Goal: Transaction & Acquisition: Purchase product/service

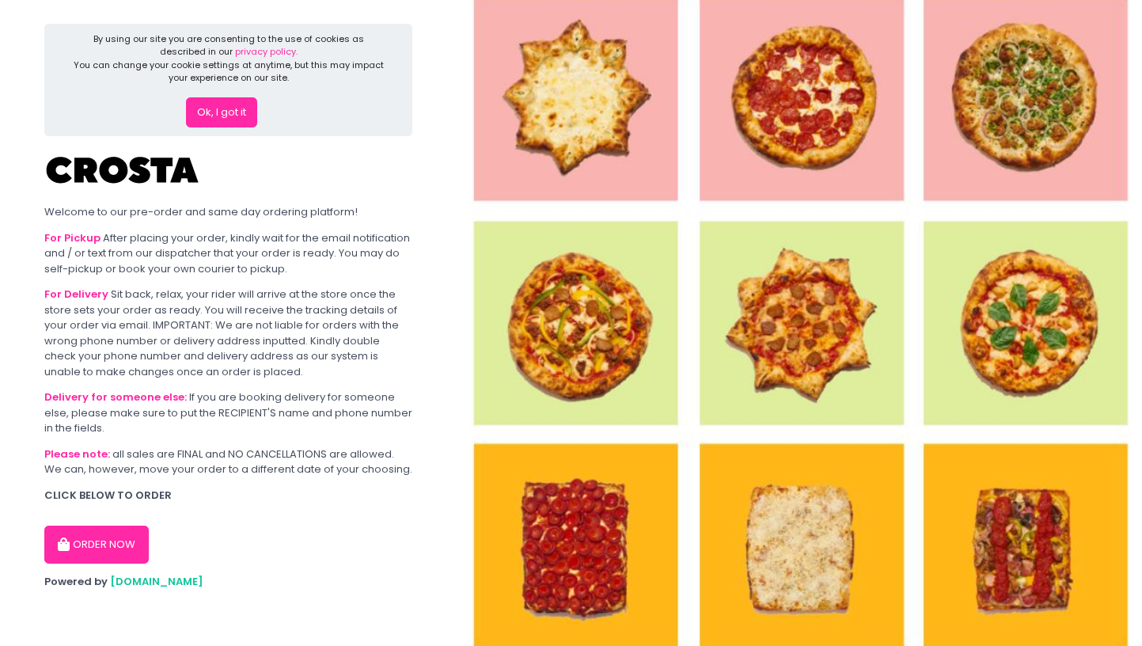
click at [231, 116] on button "Ok, I got it" at bounding box center [221, 112] width 71 height 30
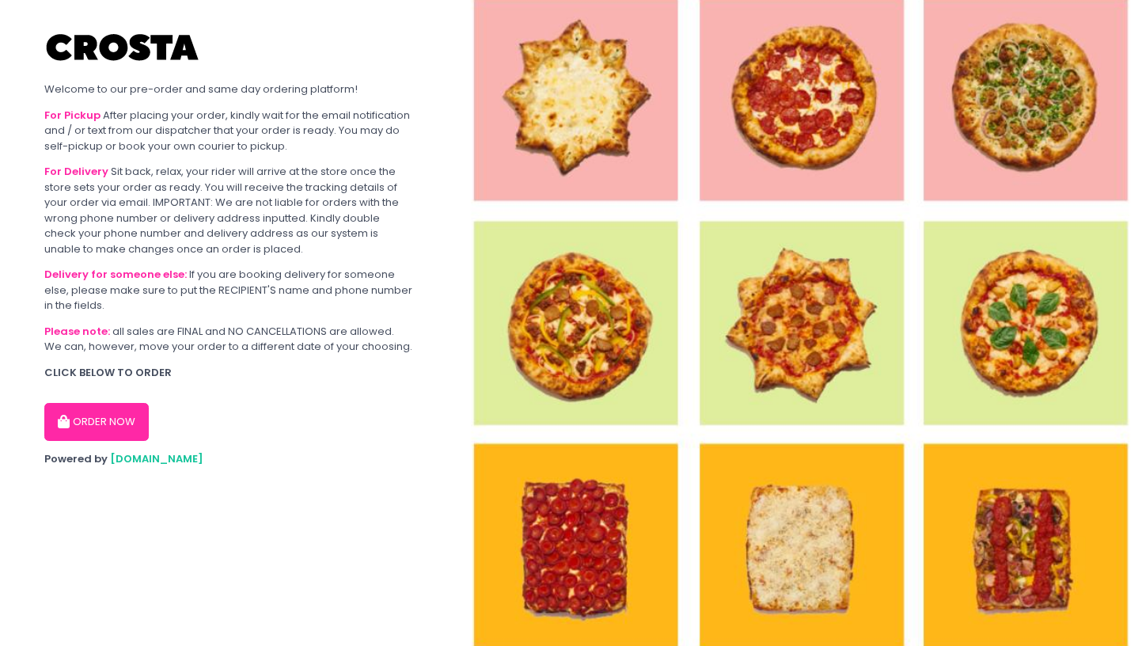
click at [94, 418] on button "ORDER NOW" at bounding box center [96, 422] width 104 height 38
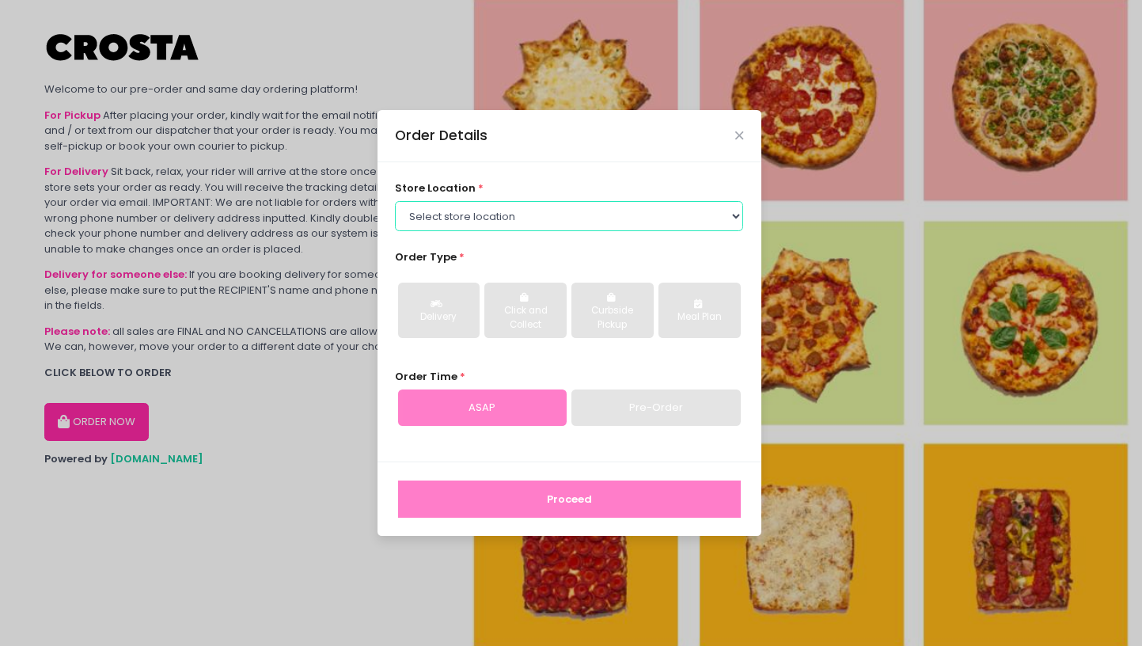
click at [536, 222] on select "Select store location [PERSON_NAME] Pizza - [PERSON_NAME] Pizza - [GEOGRAPHIC_D…" at bounding box center [569, 216] width 348 height 30
select select "5fabb2e53664a8677beaeb89"
click at [395, 201] on select "Select store location [PERSON_NAME] Pizza - [PERSON_NAME] Pizza - [GEOGRAPHIC_D…" at bounding box center [569, 216] width 348 height 30
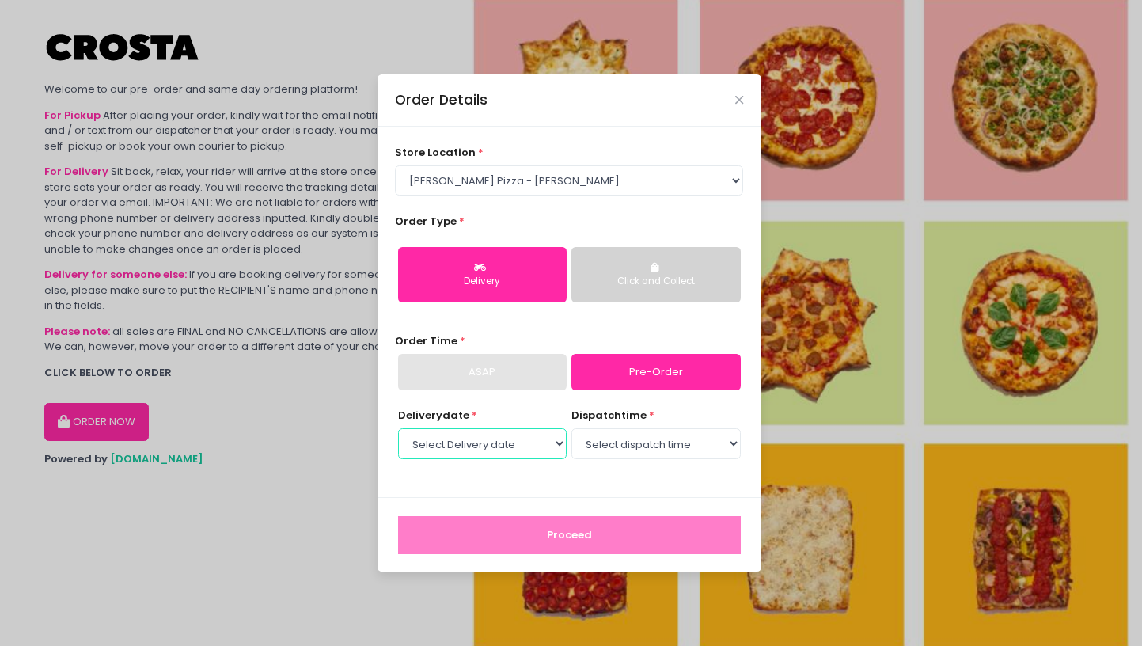
click at [527, 442] on select "Select Delivery date [DATE] [DATE] [DATE] [DATE] [DATE] [DATE]" at bounding box center [482, 443] width 169 height 30
select select "[DATE]"
click at [398, 428] on select "Select Delivery date [DATE] [DATE] [DATE] [DATE] [DATE] [DATE]" at bounding box center [482, 443] width 169 height 30
click at [677, 446] on select "Select dispatch time 12:00 PM - 12:30 PM 12:30 PM - 01:00 PM 01:00 PM - 01:30 P…" at bounding box center [655, 443] width 169 height 30
select select "13:00"
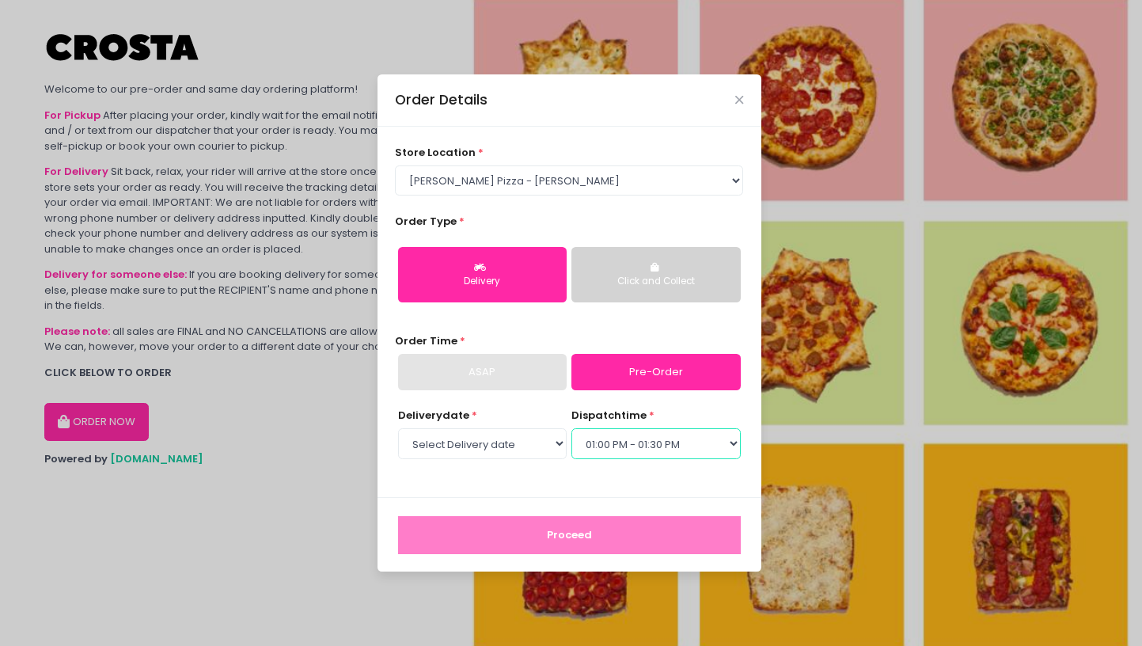
click at [571, 428] on select "Select dispatch time 12:00 PM - 12:30 PM 12:30 PM - 01:00 PM 01:00 PM - 01:30 P…" at bounding box center [655, 443] width 169 height 30
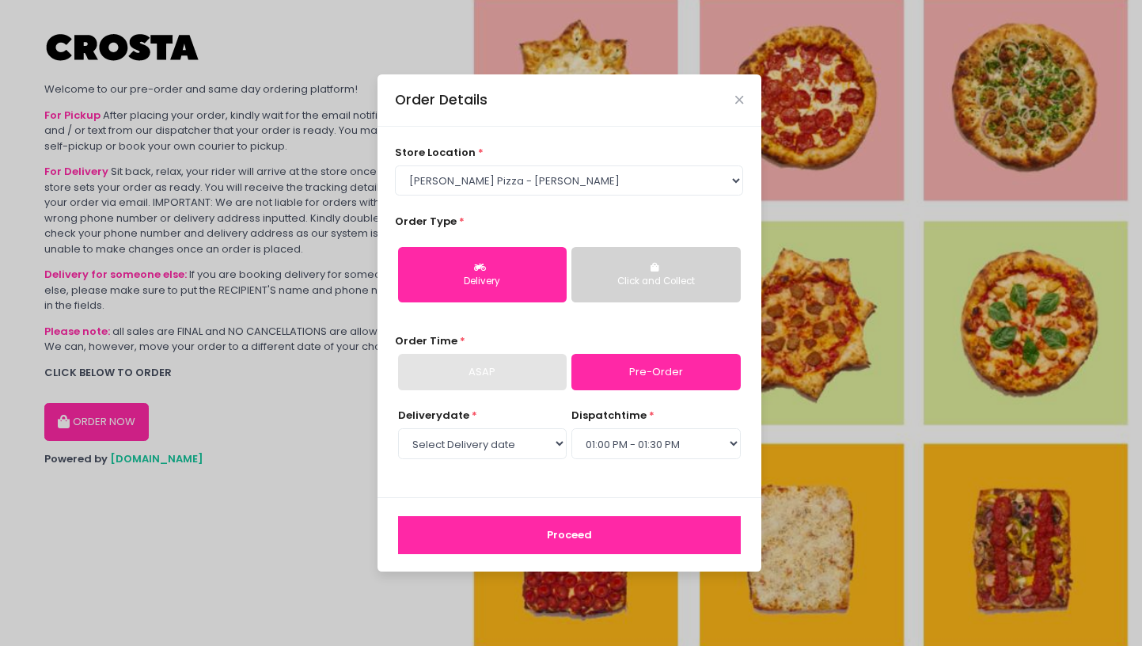
click at [571, 541] on button "Proceed" at bounding box center [569, 535] width 343 height 38
